Goal: Navigation & Orientation: Find specific page/section

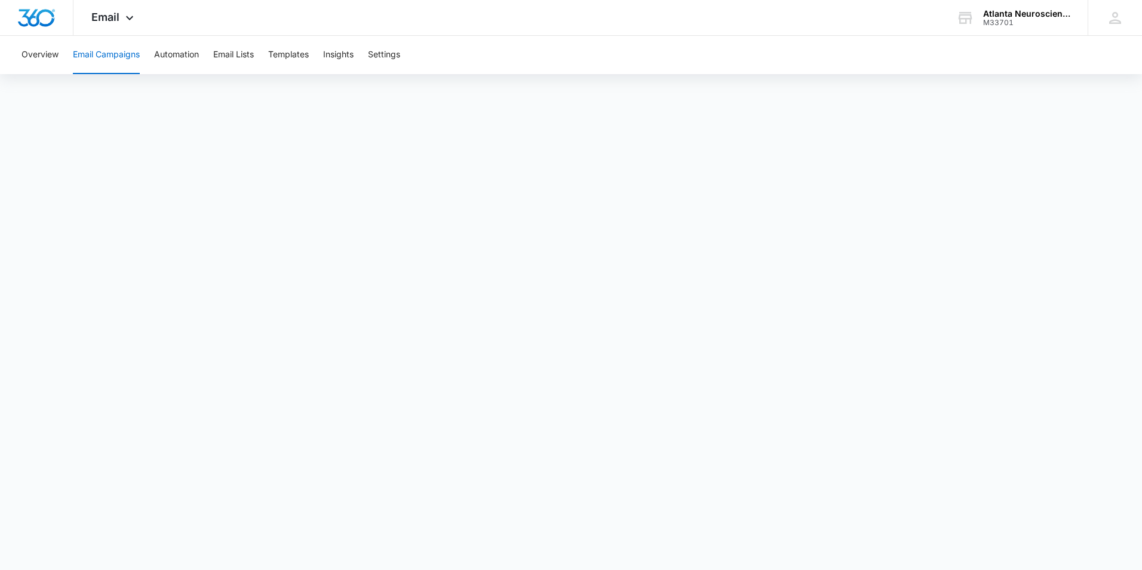
click at [101, 61] on button "Email Campaigns" at bounding box center [106, 55] width 67 height 38
click at [115, 48] on button "Email Campaigns" at bounding box center [106, 55] width 67 height 38
click at [185, 50] on button "Automation" at bounding box center [176, 55] width 45 height 38
click at [115, 17] on span "Email" at bounding box center [105, 17] width 28 height 13
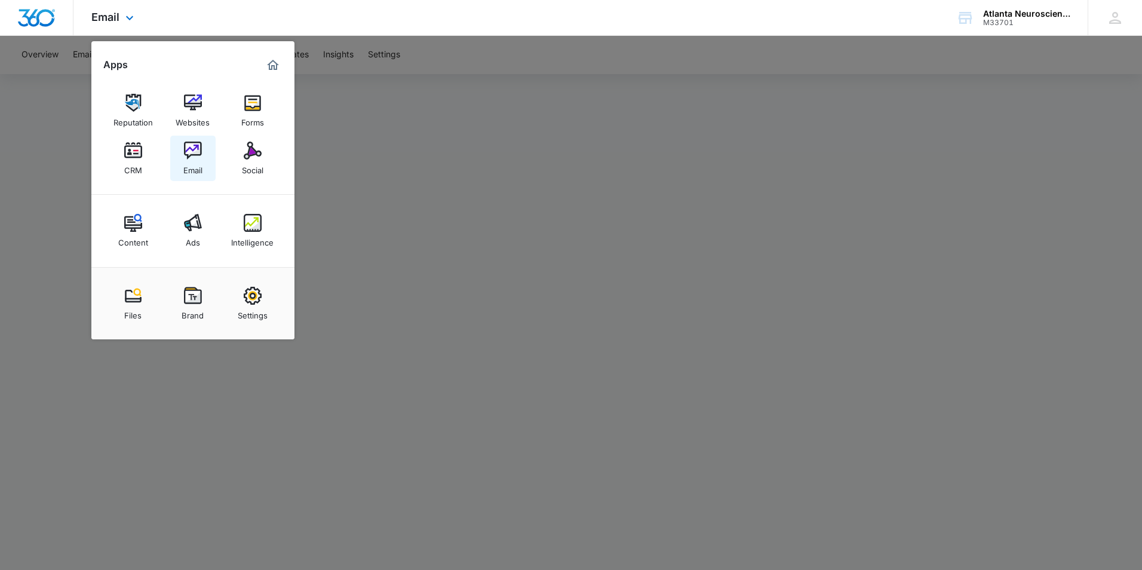
click at [200, 154] on img at bounding box center [193, 151] width 18 height 18
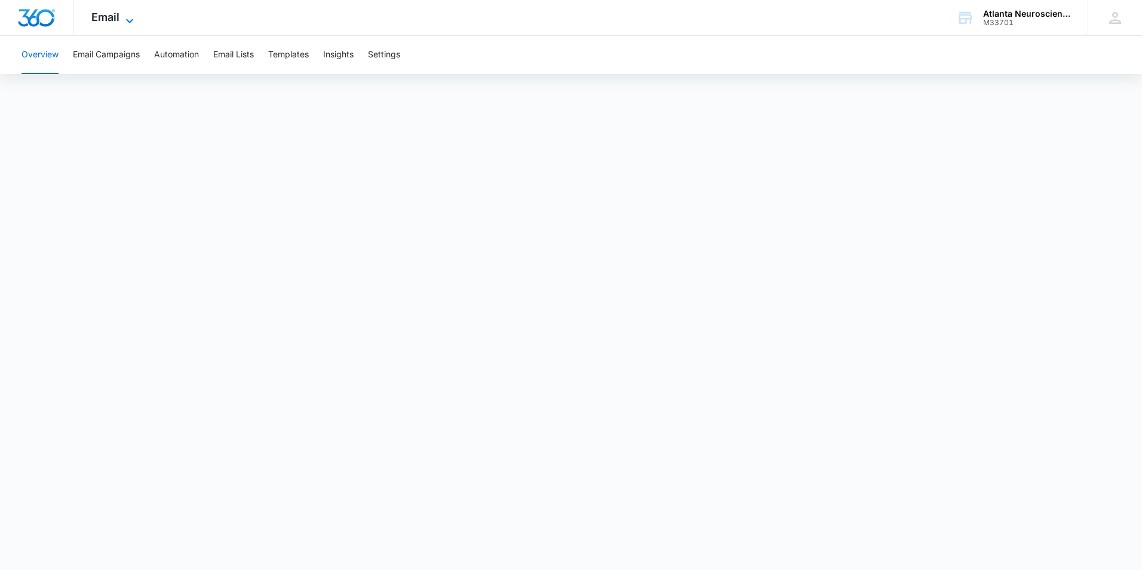
click at [111, 22] on span "Email" at bounding box center [105, 17] width 28 height 13
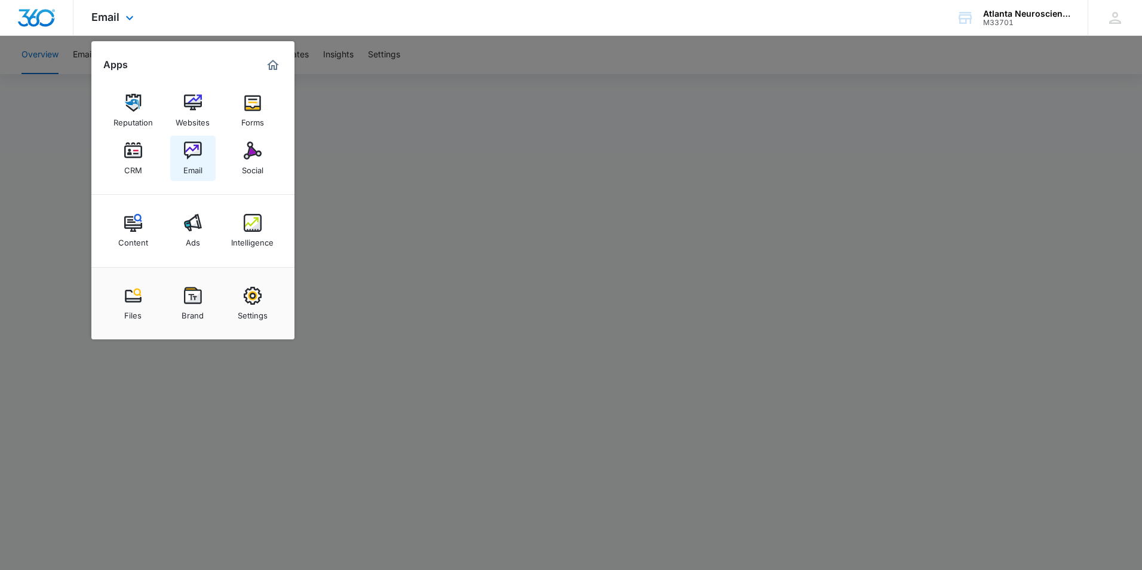
click at [184, 155] on img at bounding box center [193, 151] width 18 height 18
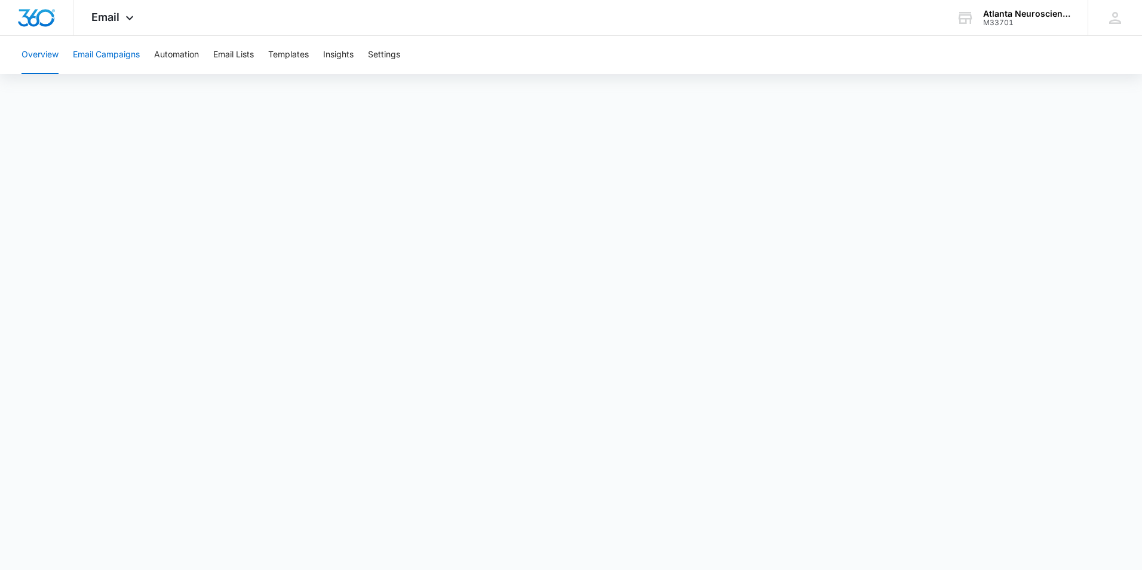
click at [109, 59] on button "Email Campaigns" at bounding box center [106, 55] width 67 height 38
click at [253, 51] on button "Email Lists" at bounding box center [233, 55] width 41 height 38
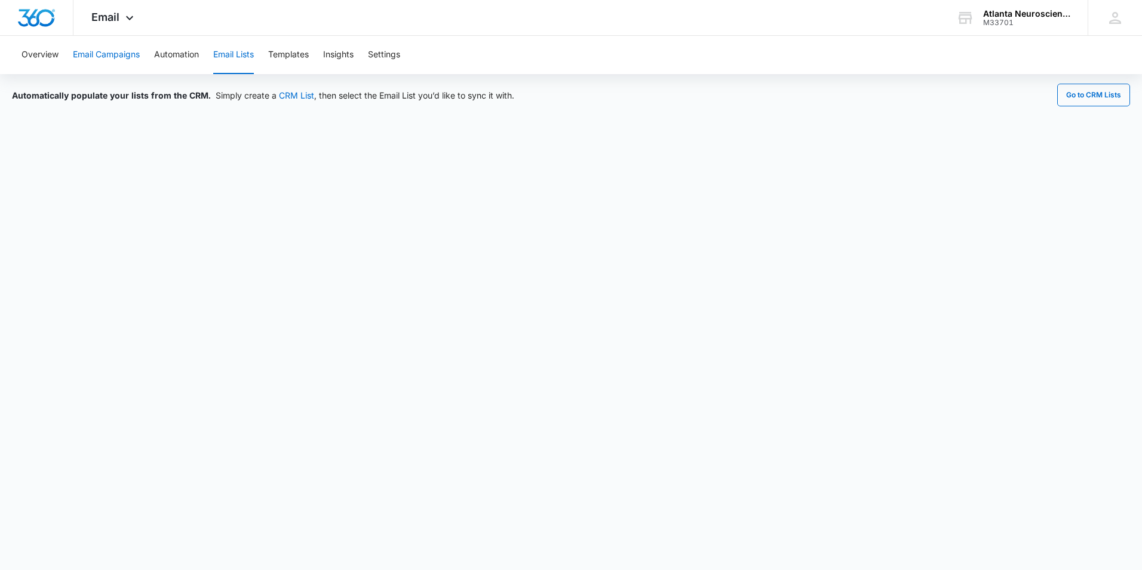
click at [101, 63] on button "Email Campaigns" at bounding box center [106, 55] width 67 height 38
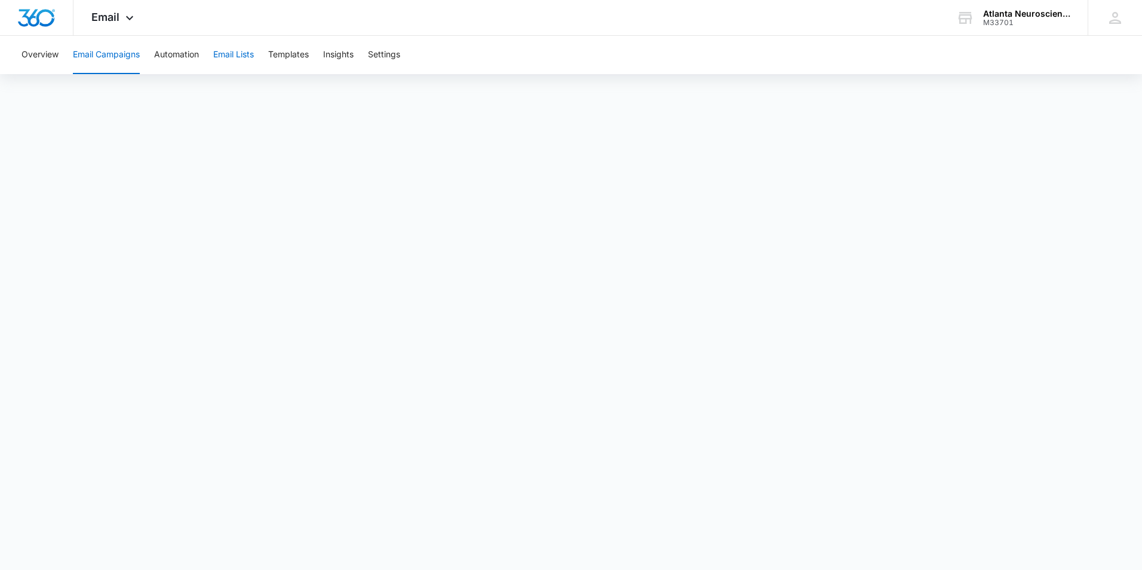
click at [232, 54] on button "Email Lists" at bounding box center [233, 55] width 41 height 38
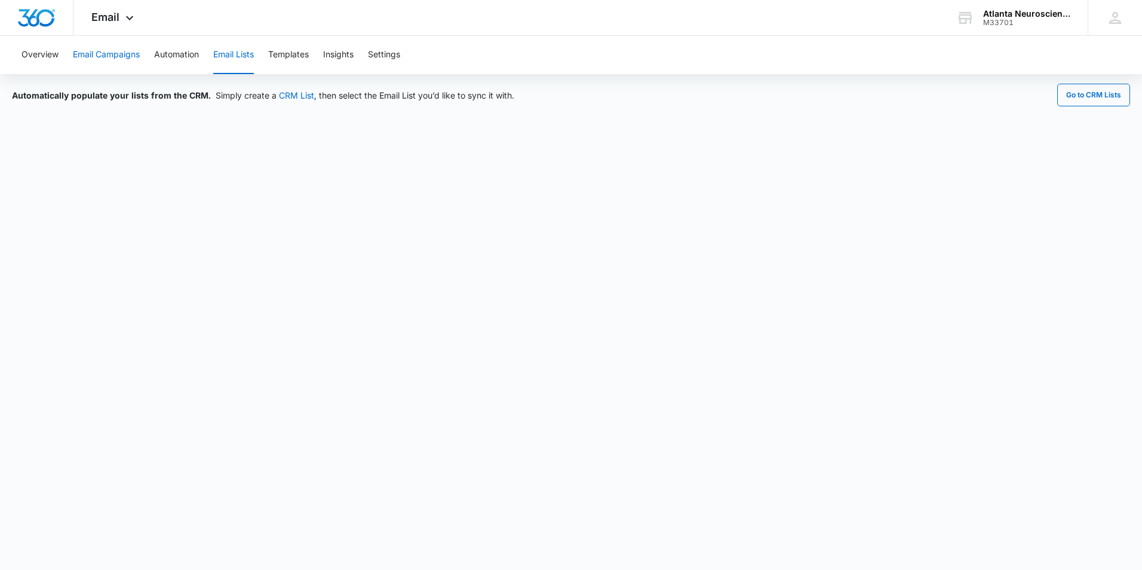
click at [112, 57] on button "Email Campaigns" at bounding box center [106, 55] width 67 height 38
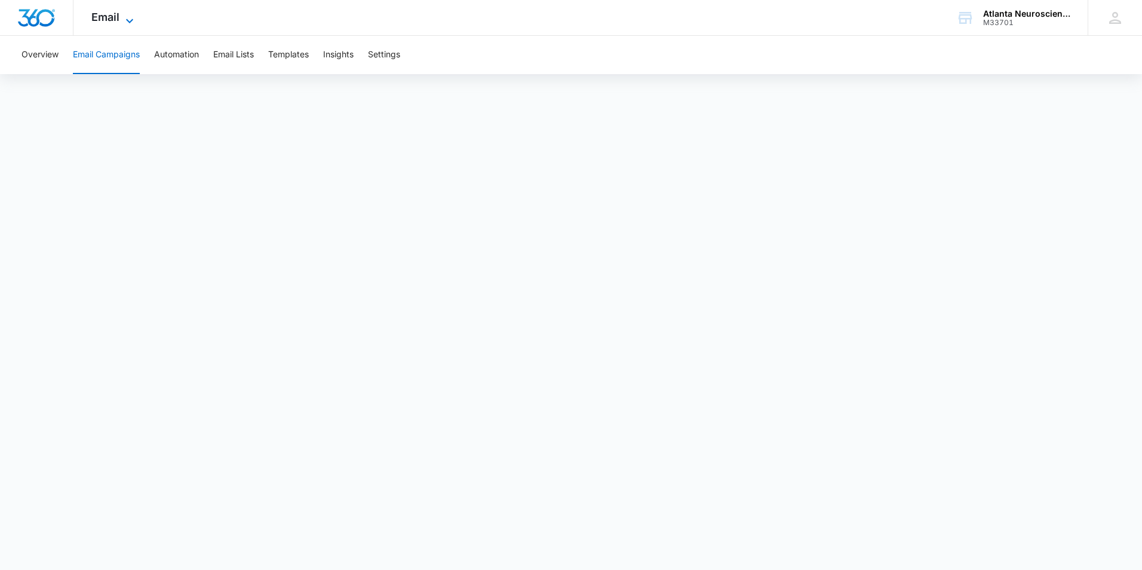
click at [130, 14] on icon at bounding box center [129, 21] width 14 height 14
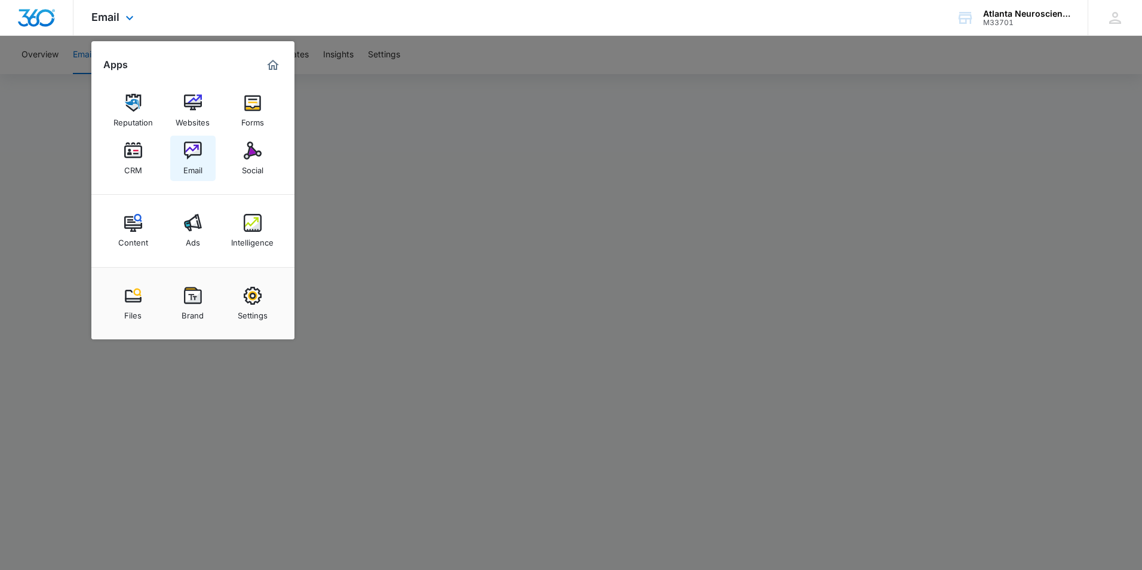
click at [197, 155] on img at bounding box center [193, 151] width 18 height 18
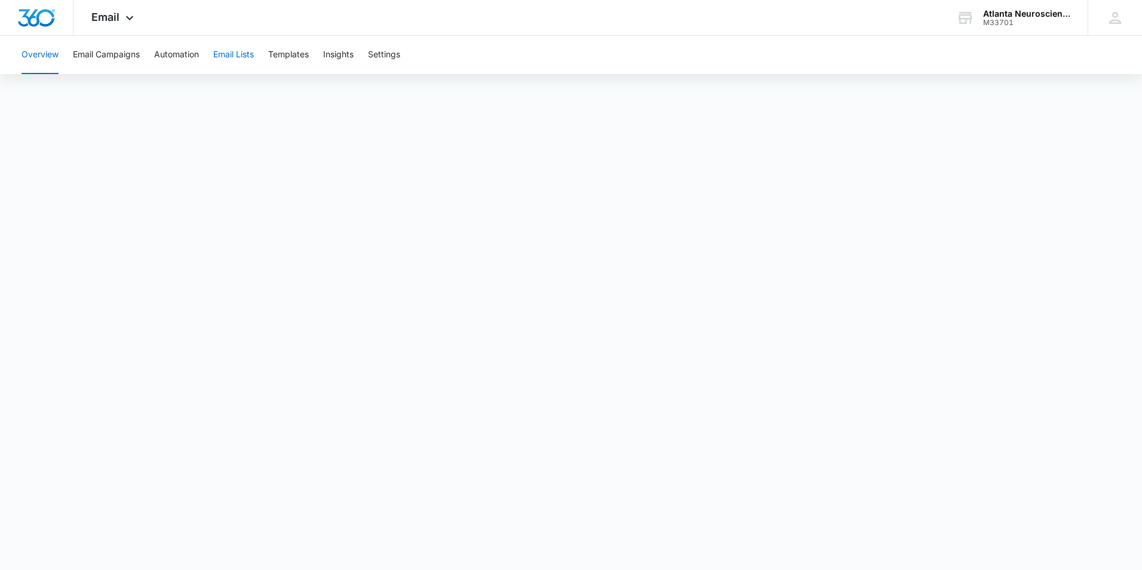
click at [231, 59] on button "Email Lists" at bounding box center [233, 55] width 41 height 38
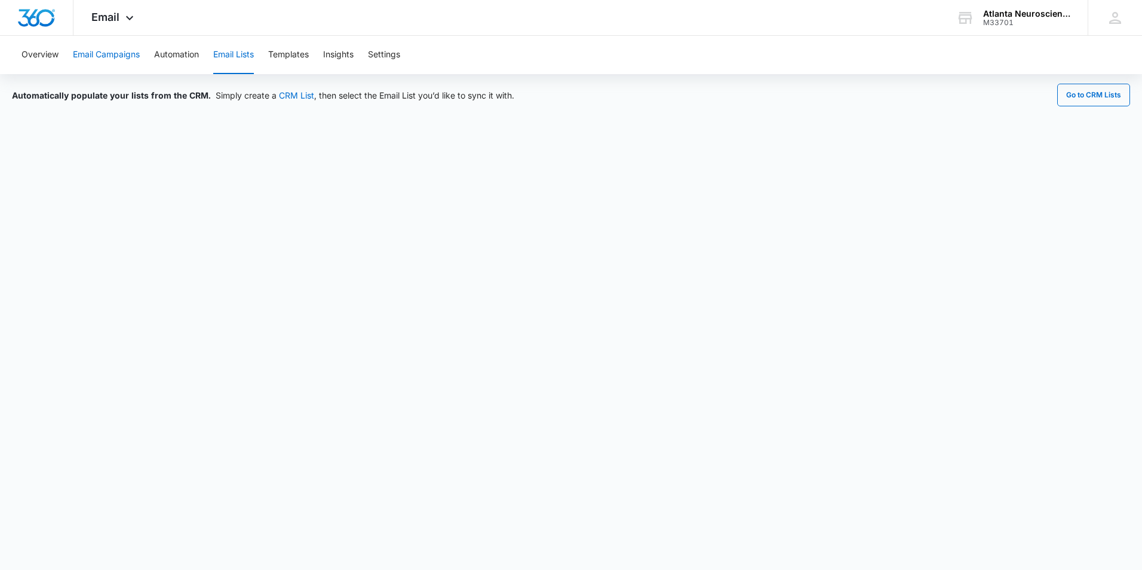
click at [92, 55] on button "Email Campaigns" at bounding box center [106, 55] width 67 height 38
